Goal: Register for event/course

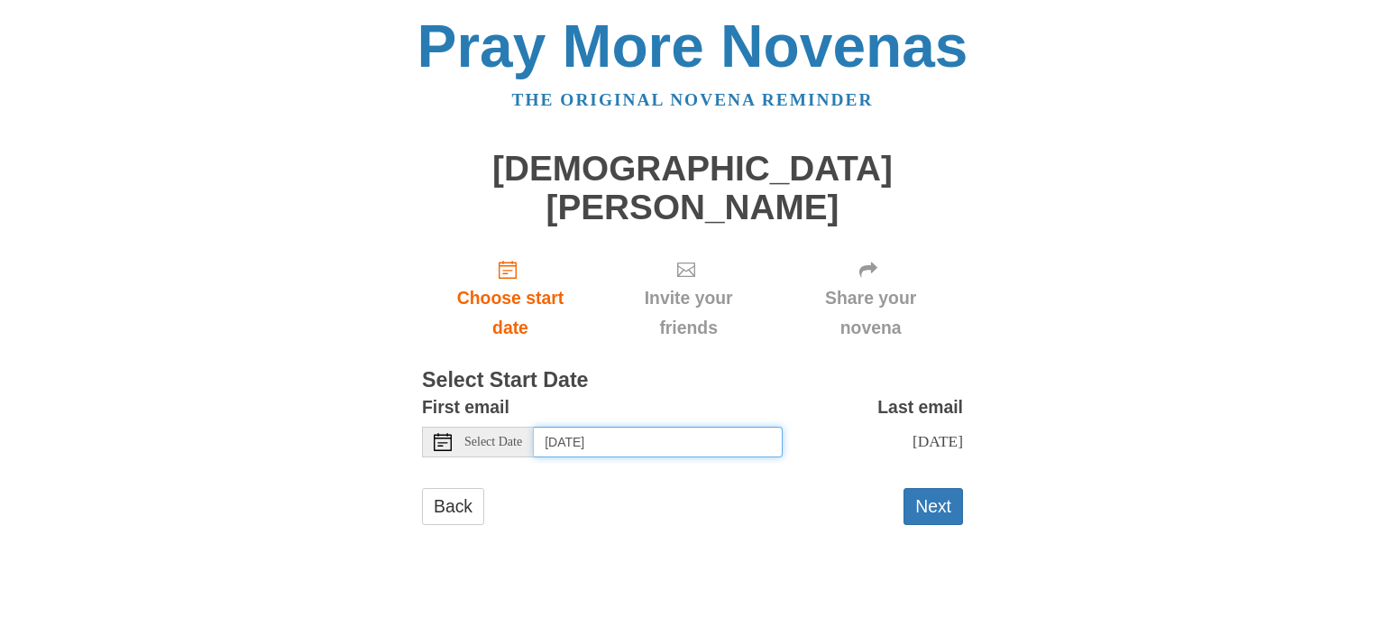
click at [650, 427] on input "Wednesday, October 8th" at bounding box center [658, 442] width 249 height 31
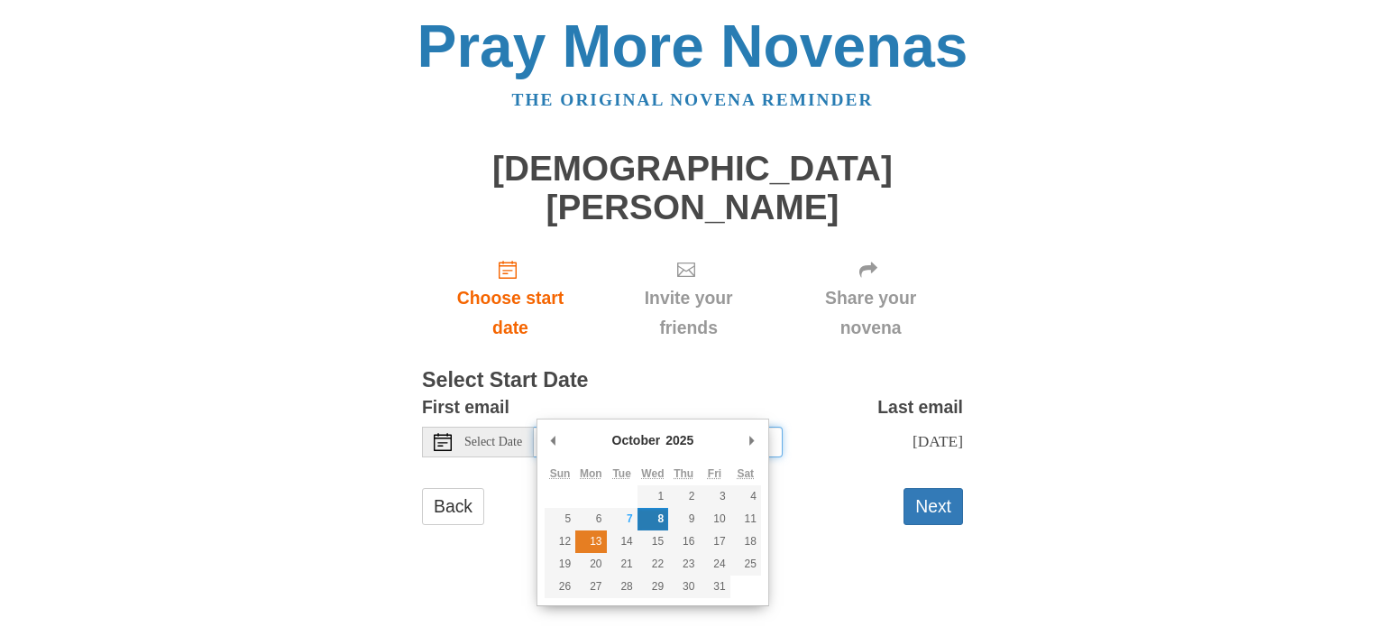
type input "Monday, October 13th"
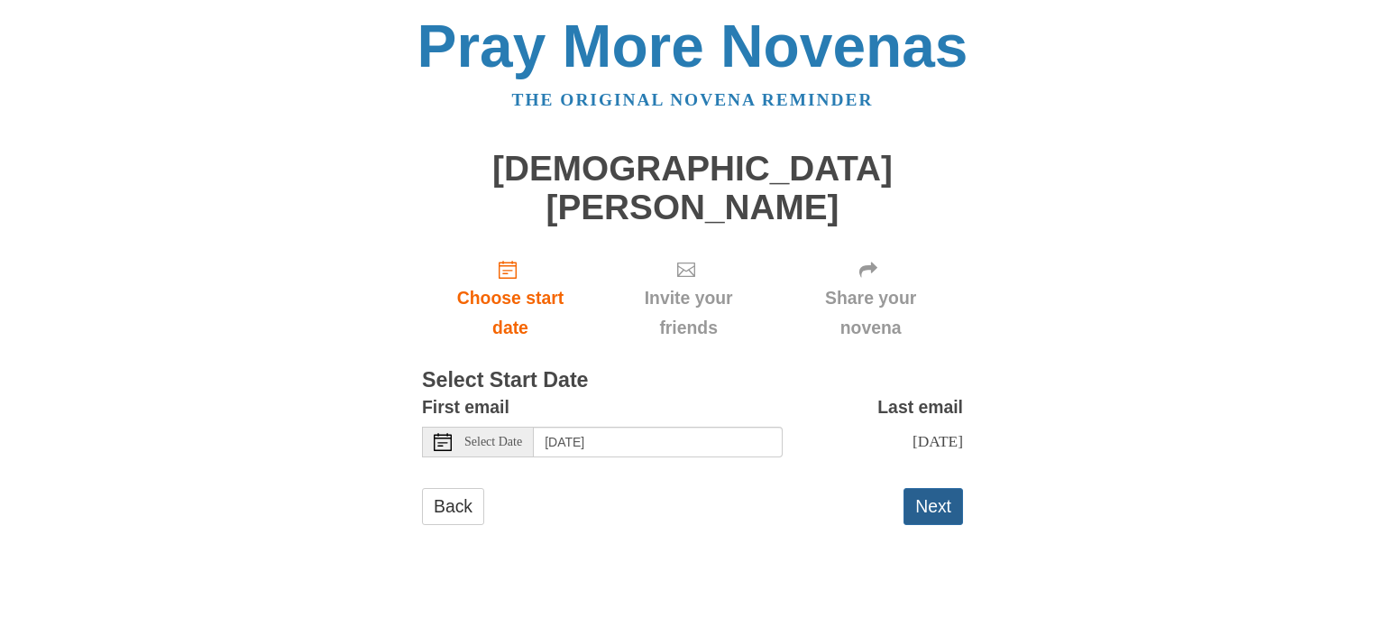
click at [950, 488] on button "Next" at bounding box center [934, 506] width 60 height 37
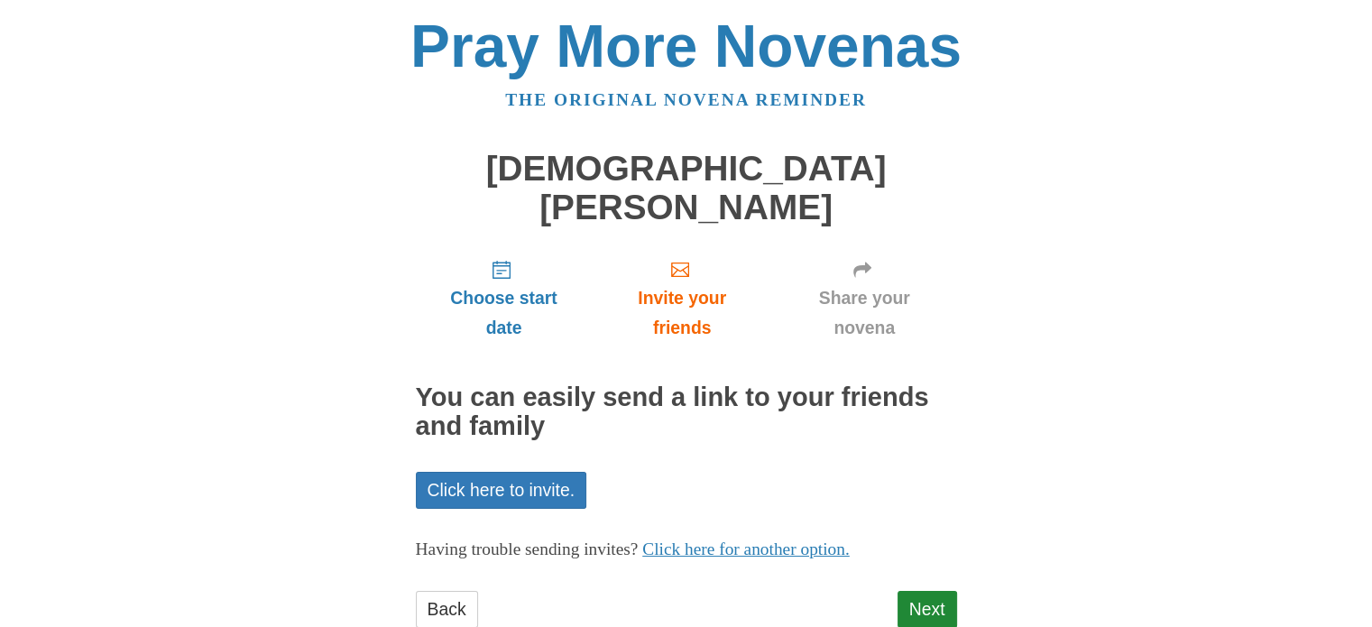
scroll to position [14, 0]
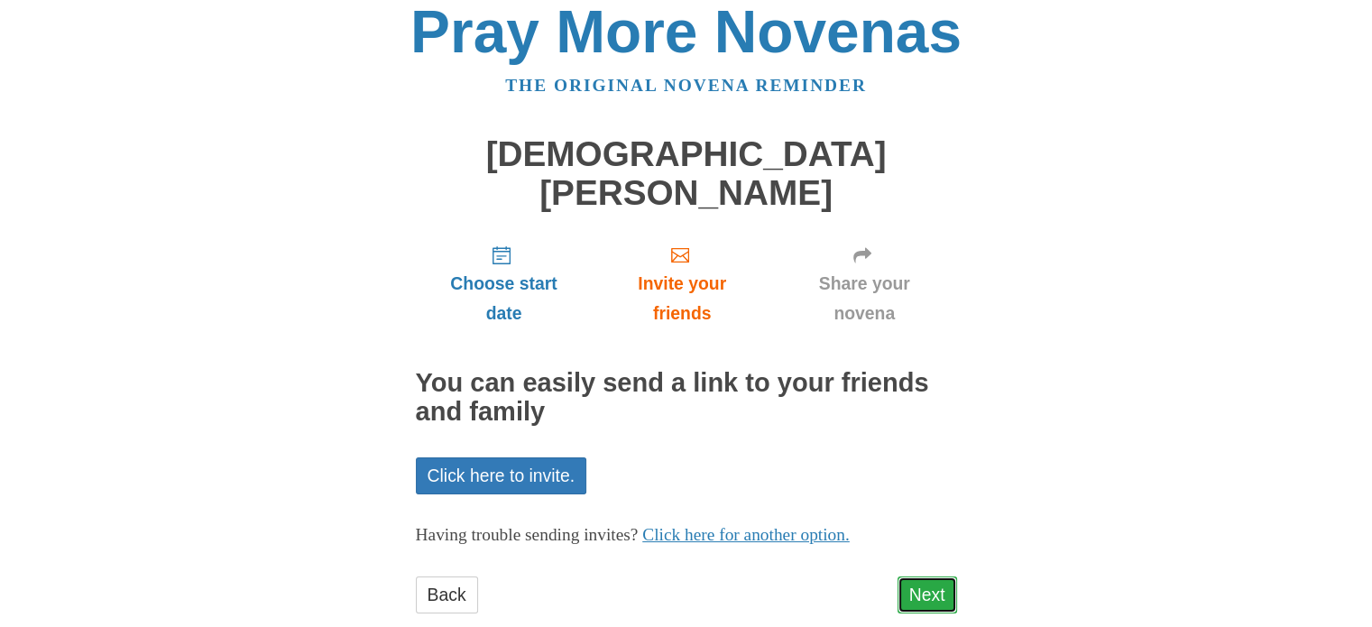
click at [952, 576] on link "Next" at bounding box center [927, 594] width 60 height 37
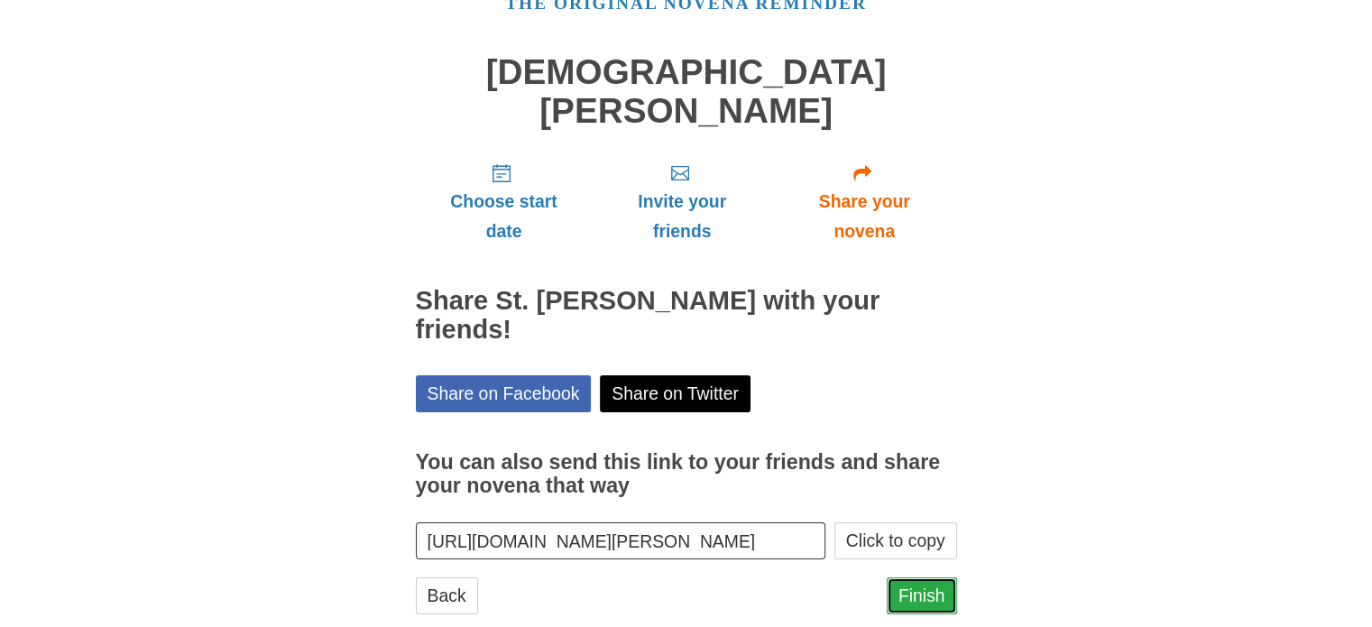
click at [919, 577] on link "Finish" at bounding box center [922, 595] width 70 height 37
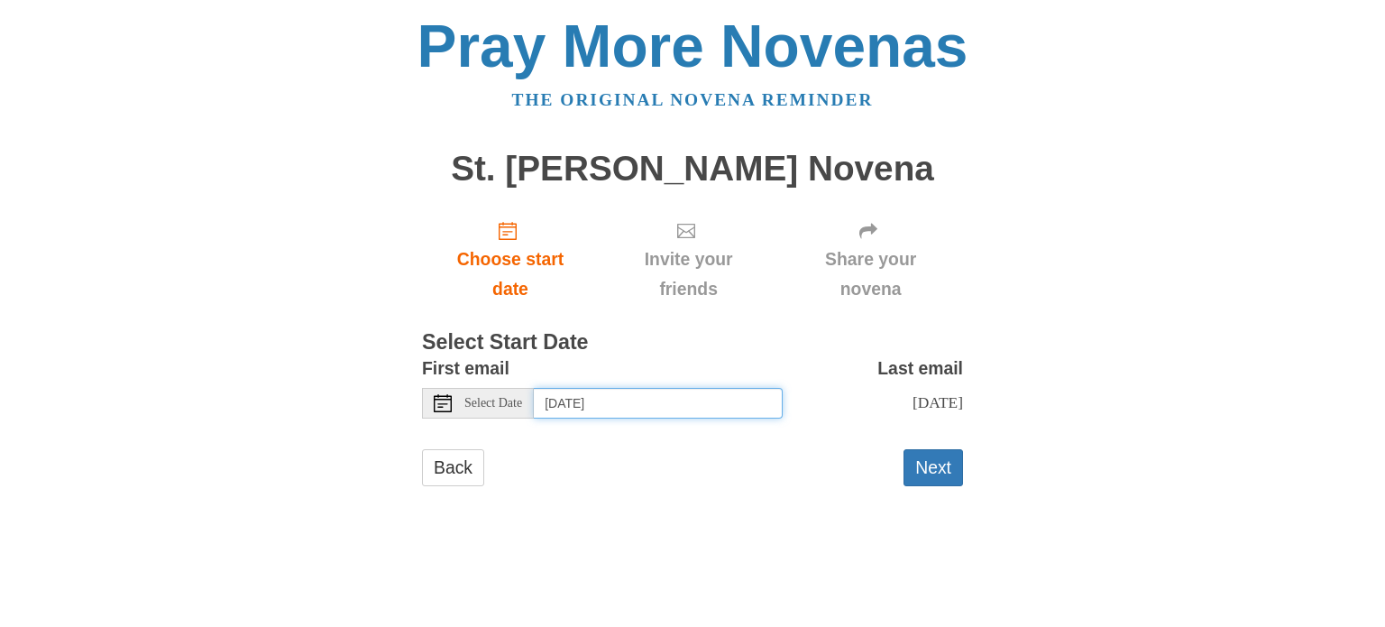
click at [621, 396] on input "[DATE]" at bounding box center [658, 403] width 249 height 31
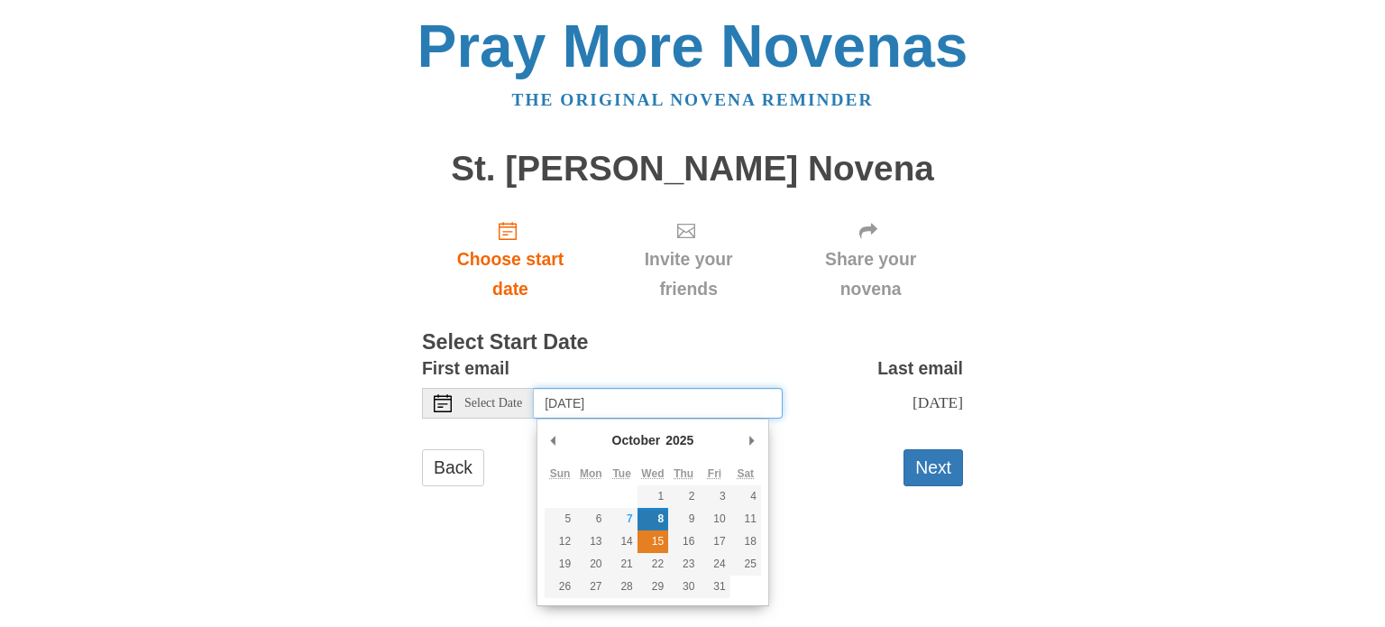
type input "Wednesday, October 15th"
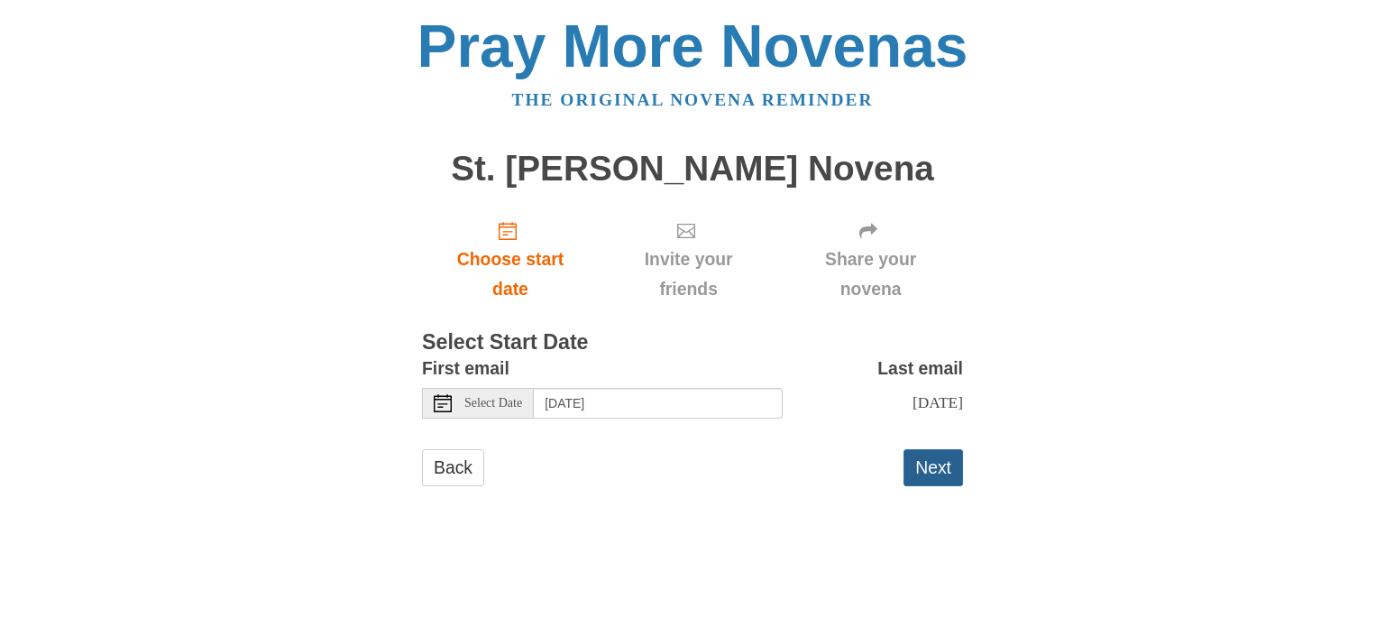
click at [948, 472] on button "Next" at bounding box center [934, 467] width 60 height 37
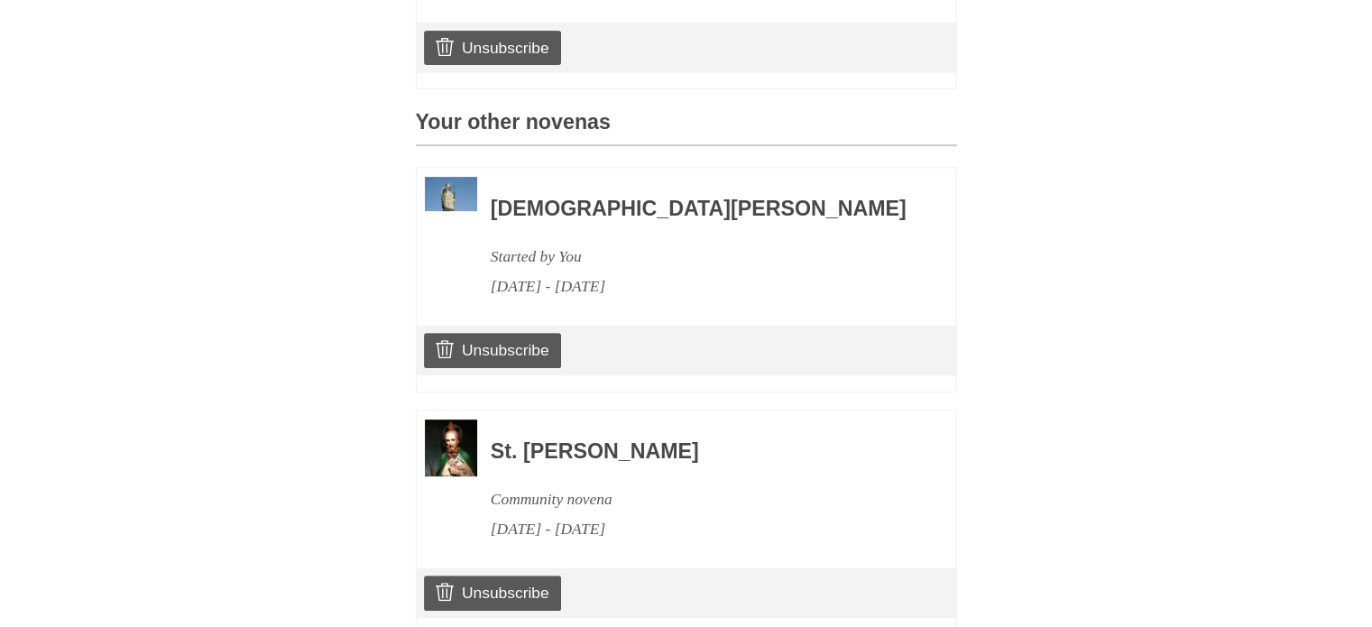
scroll to position [836, 0]
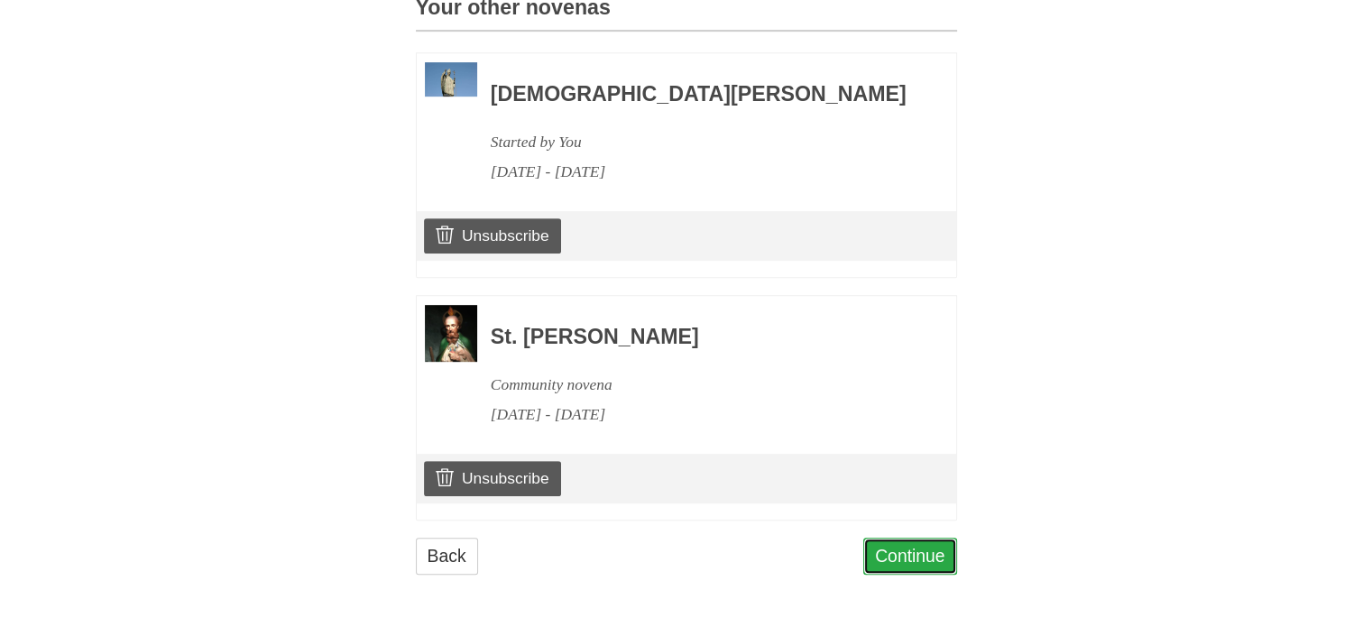
click at [898, 564] on link "Continue" at bounding box center [910, 556] width 94 height 37
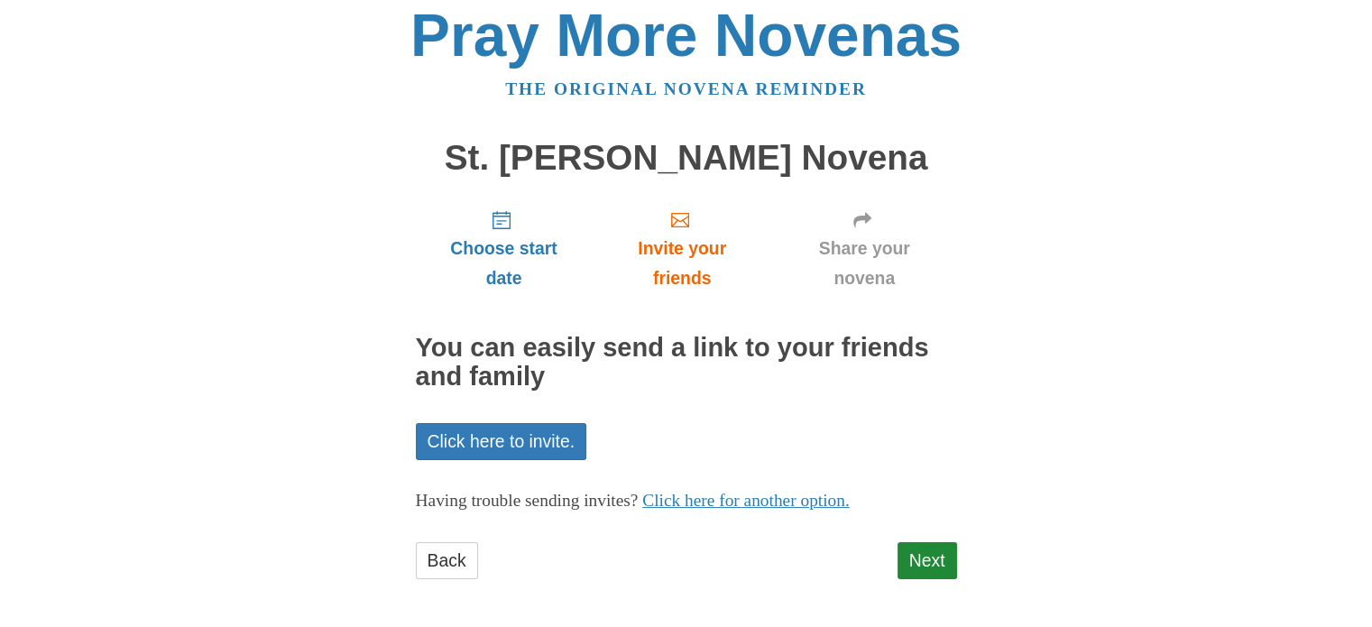
scroll to position [14, 0]
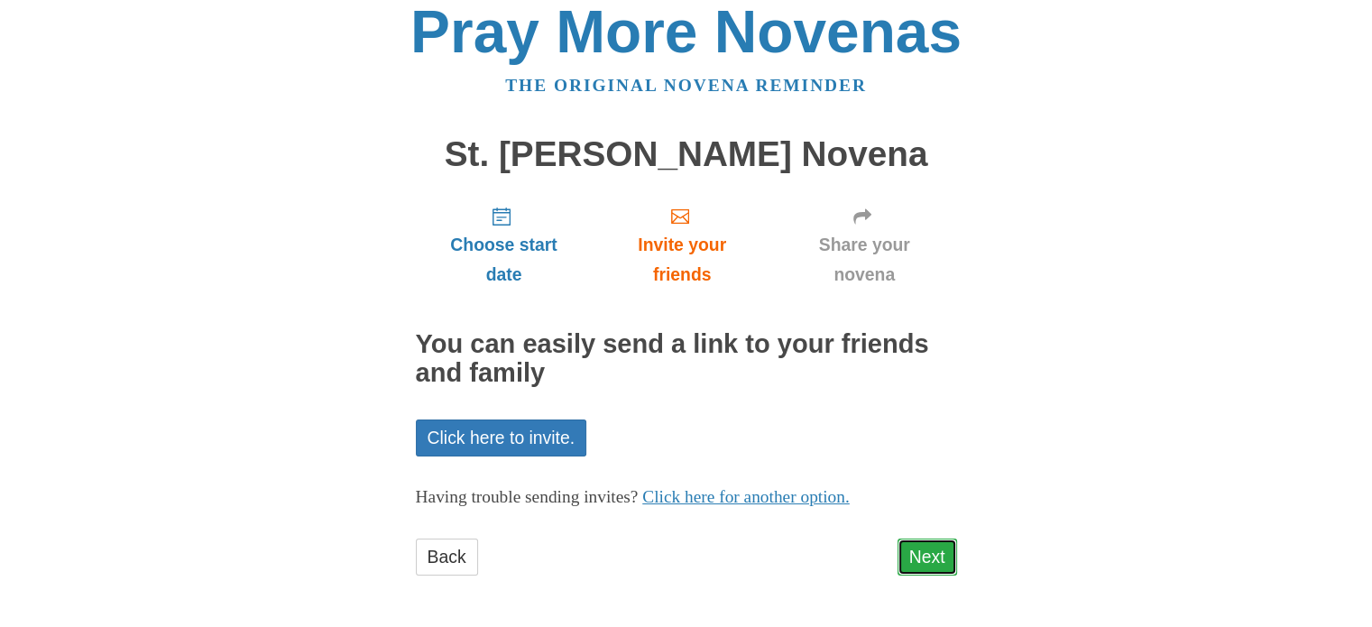
click at [932, 554] on link "Next" at bounding box center [927, 556] width 60 height 37
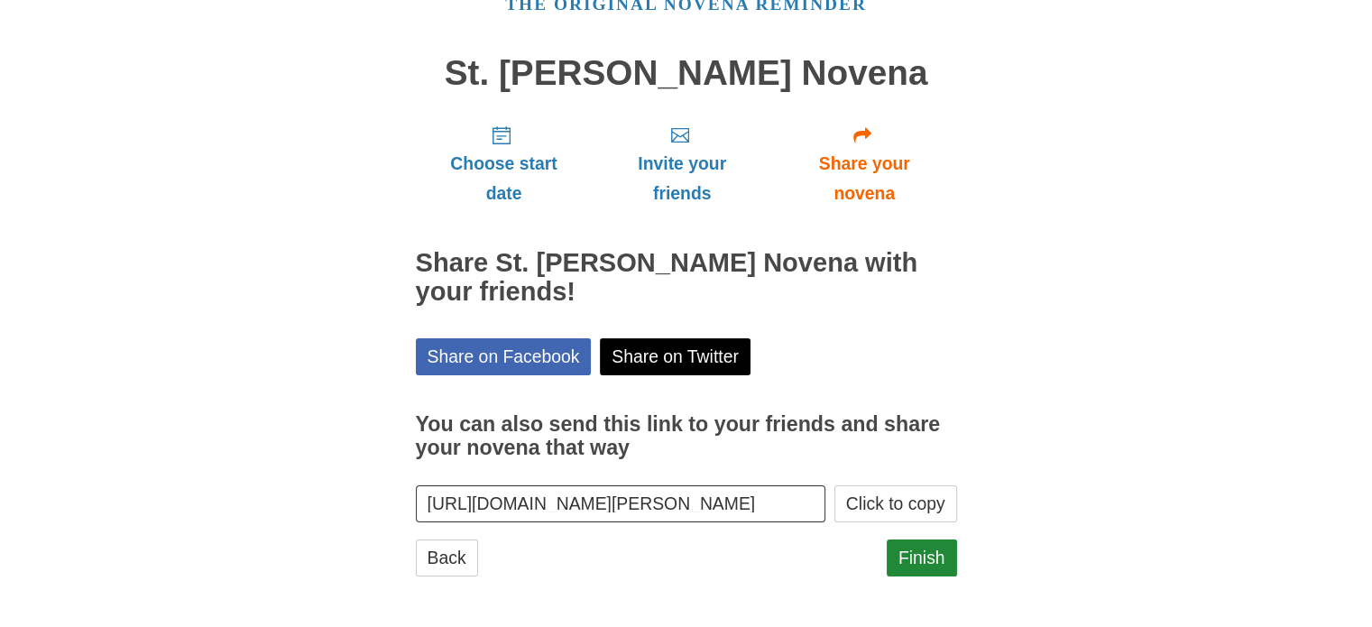
scroll to position [97, 0]
click at [924, 564] on link "Finish" at bounding box center [922, 556] width 70 height 37
